Goal: Information Seeking & Learning: Understand process/instructions

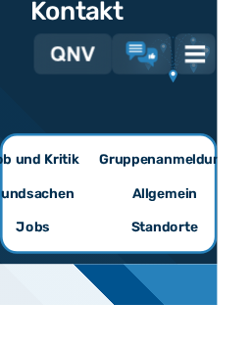
click at [234, 56] on img at bounding box center [226, 63] width 24 height 24
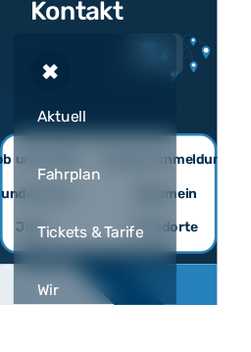
click at [0, 0] on div at bounding box center [0, 0] width 0 height 0
click at [150, 195] on div "Fahrplan" at bounding box center [109, 202] width 149 height 59
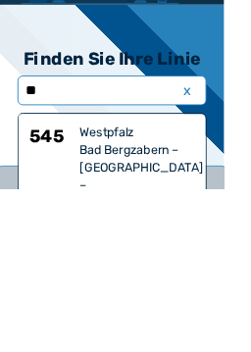
type input "***"
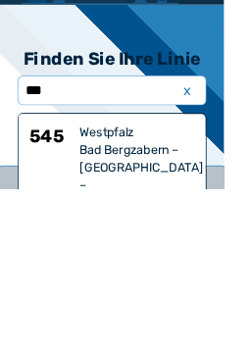
click at [70, 280] on h6 "545" at bounding box center [56, 348] width 49 height 137
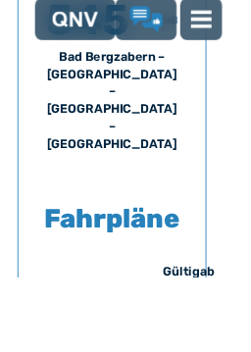
scroll to position [987, 0]
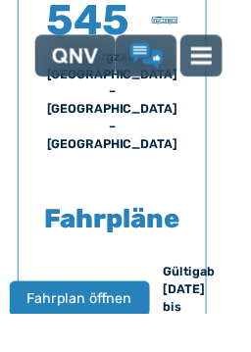
click at [68, 324] on span "Fahrplan öffnen" at bounding box center [89, 336] width 118 height 24
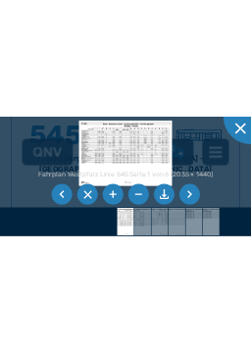
scroll to position [977, 0]
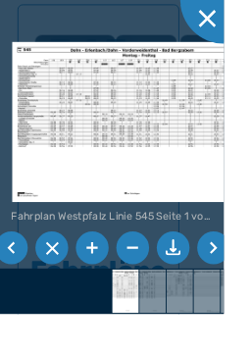
click at [250, 297] on li at bounding box center [239, 278] width 37 height 37
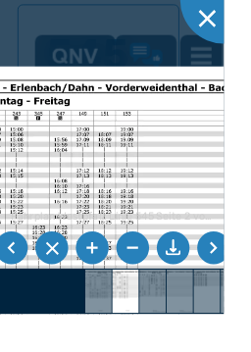
click at [250, 297] on li at bounding box center [239, 278] width 37 height 37
